Goal: Transaction & Acquisition: Purchase product/service

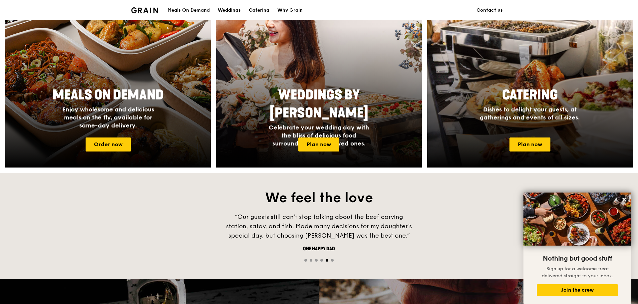
scroll to position [272, 0]
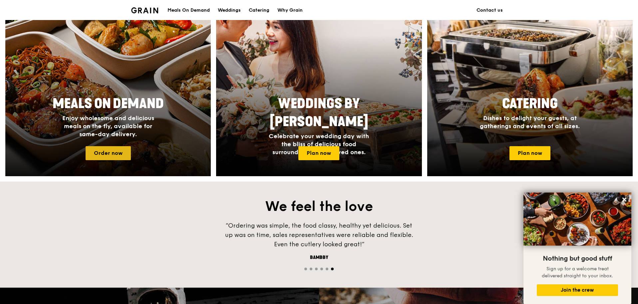
click at [102, 154] on link "Order now" at bounding box center [108, 153] width 45 height 14
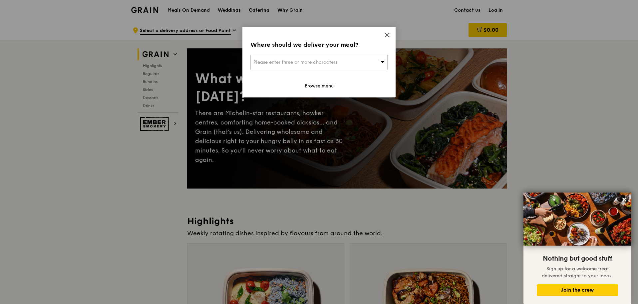
click at [388, 37] on icon at bounding box center [387, 35] width 6 height 6
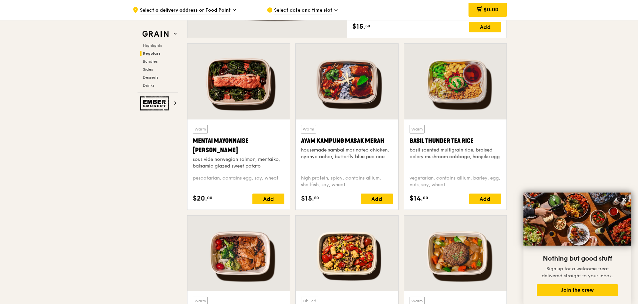
scroll to position [733, 0]
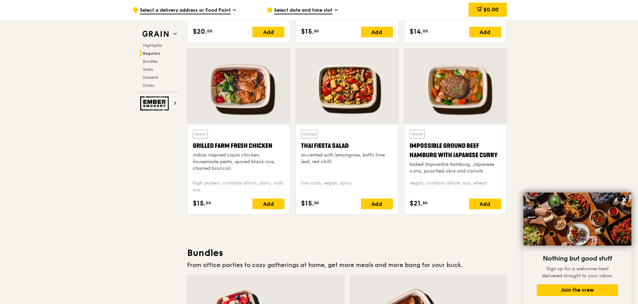
click at [242, 171] on div "indian inspired cajun chicken, housemade pesto, spiced black rice, charred broc…" at bounding box center [239, 162] width 92 height 20
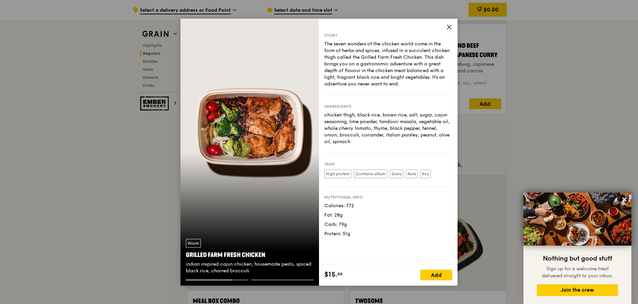
scroll to position [866, 0]
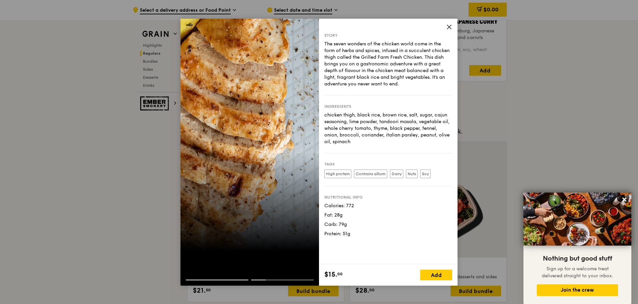
click at [448, 24] on icon at bounding box center [449, 27] width 6 height 6
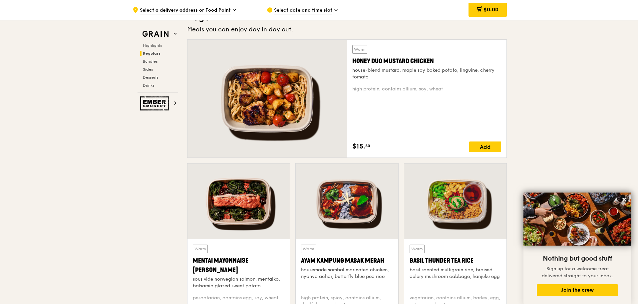
scroll to position [433, 0]
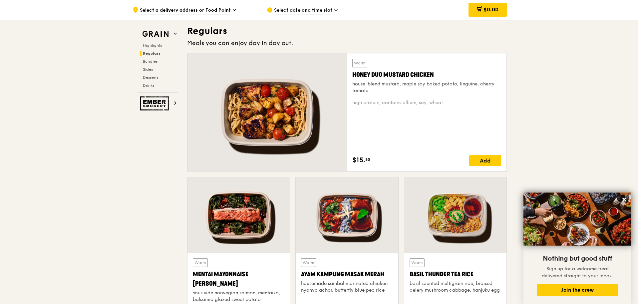
click at [406, 110] on div "Warm Honey Duo Mustard Chicken house-blend mustard, maple soy baked potato, lin…" at bounding box center [427, 112] width 149 height 107
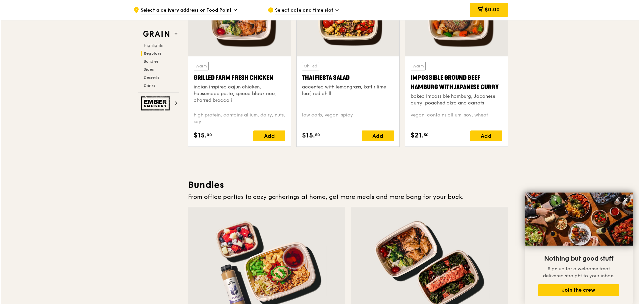
scroll to position [900, 0]
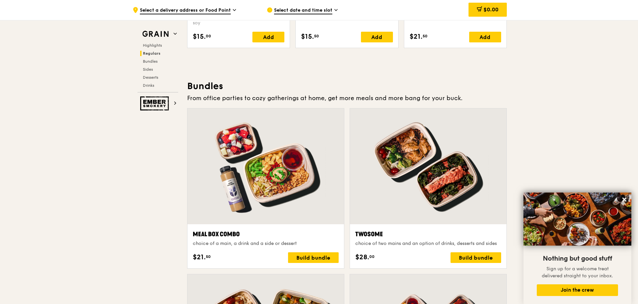
click at [283, 211] on div at bounding box center [266, 166] width 157 height 116
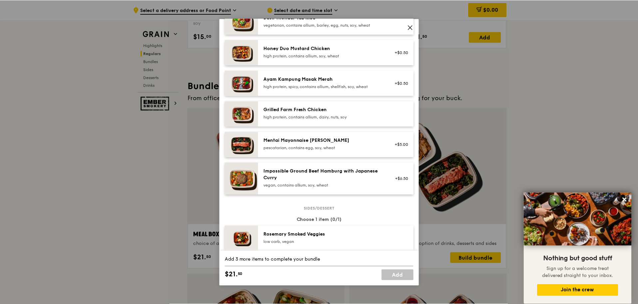
scroll to position [333, 0]
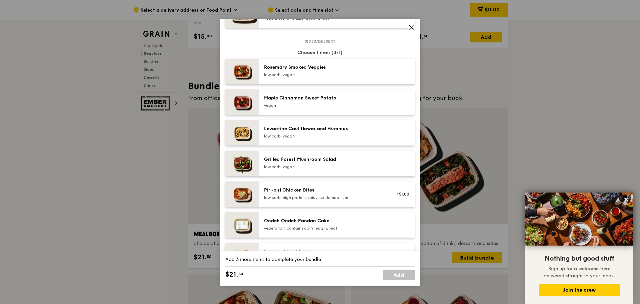
click at [413, 29] on icon at bounding box center [411, 27] width 6 height 6
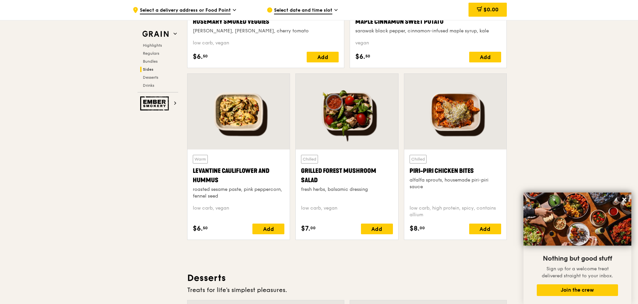
scroll to position [1699, 0]
